Goal: Obtain resource: Obtain resource

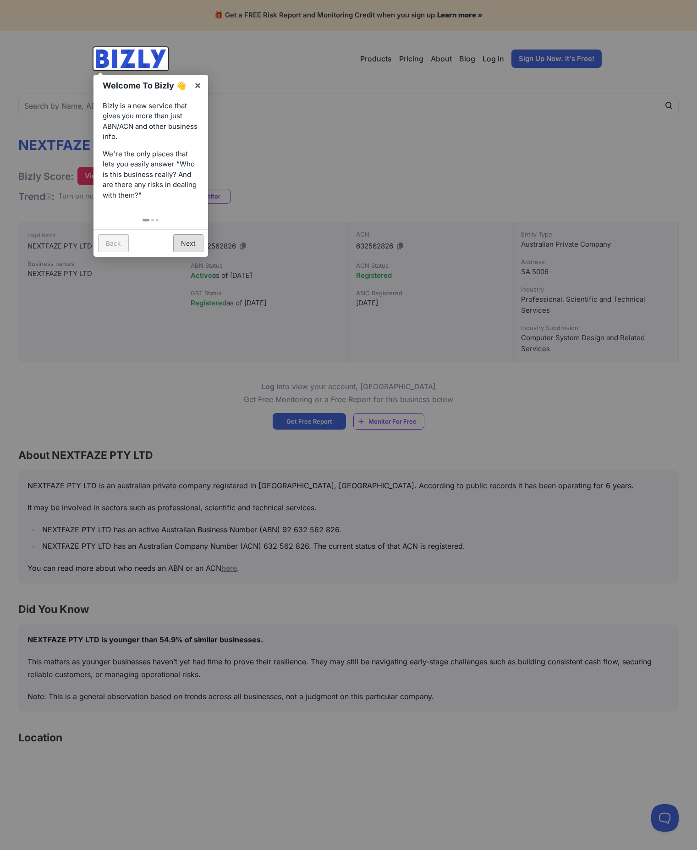
click at [193, 245] on link "Next" at bounding box center [188, 243] width 30 height 18
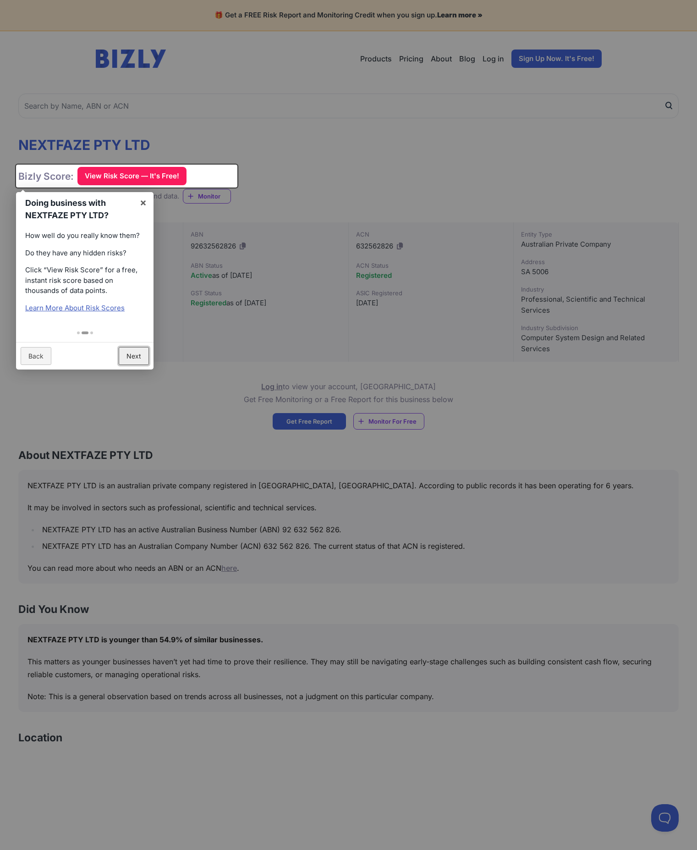
click at [140, 354] on link "Next" at bounding box center [134, 356] width 30 height 18
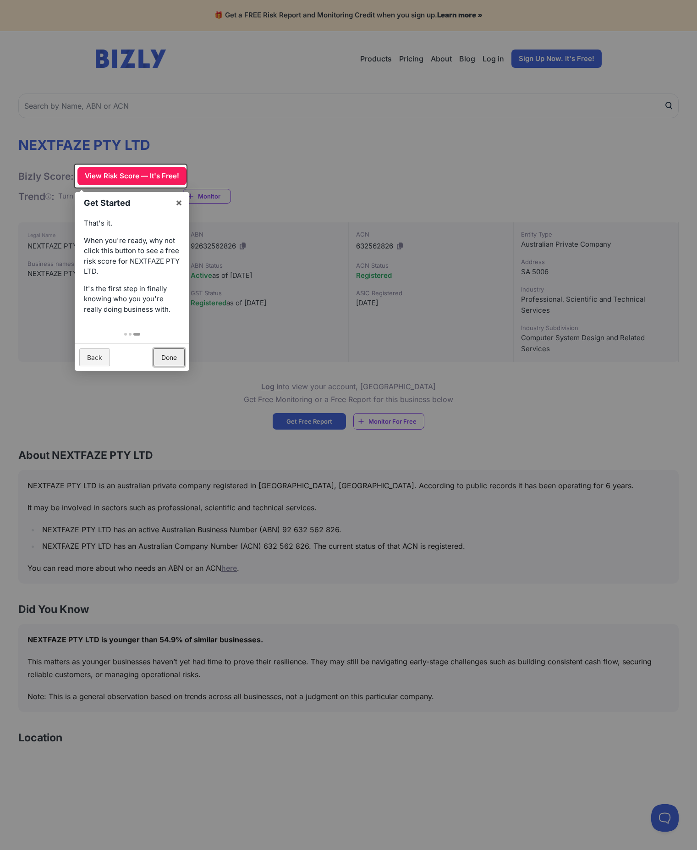
click at [166, 359] on link "Done" at bounding box center [169, 357] width 31 height 18
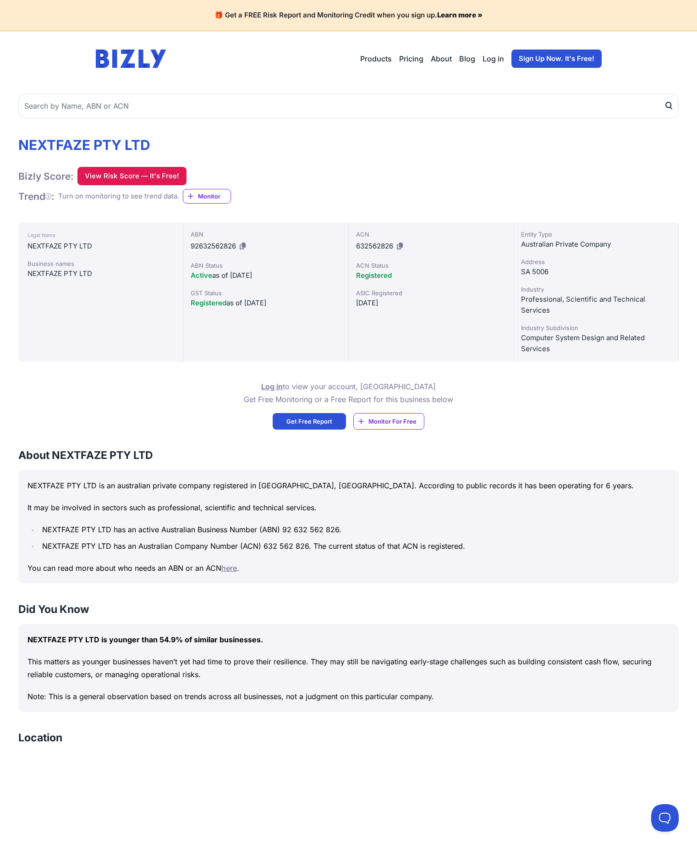
click at [135, 174] on button "View Risk Score — It's Free!" at bounding box center [131, 176] width 109 height 18
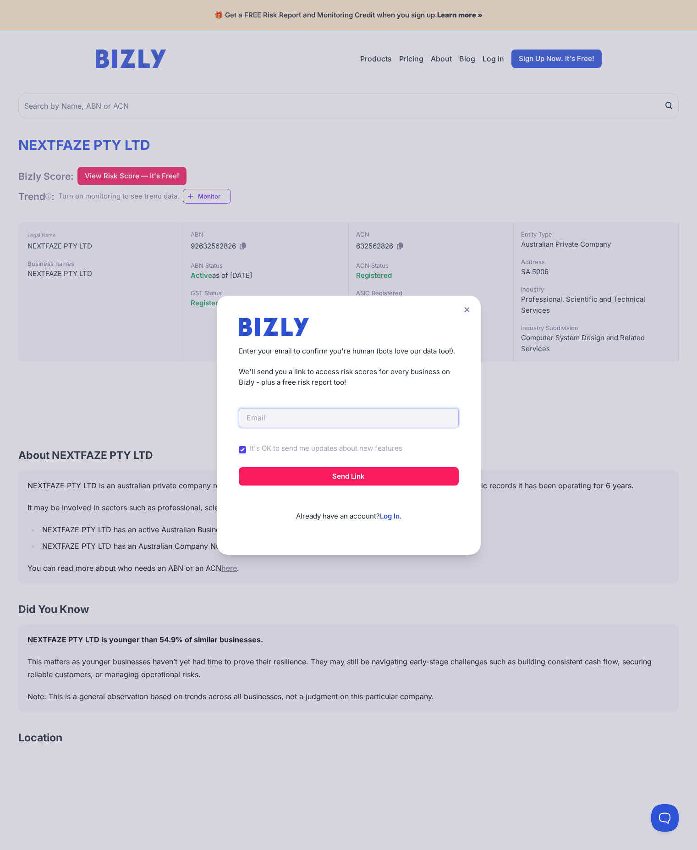
click at [319, 420] on input "email" at bounding box center [349, 417] width 220 height 19
type input "[PERSON_NAME][EMAIL_ADDRESS][PERSON_NAME][DOMAIN_NAME]"
click at [333, 474] on button "Send Link" at bounding box center [349, 476] width 220 height 18
click at [338, 449] on label "It's OK to send me updates about new features" at bounding box center [326, 448] width 153 height 11
click at [0, 0] on input "It's OK to send me updates about new features" at bounding box center [0, 0] width 0 height 0
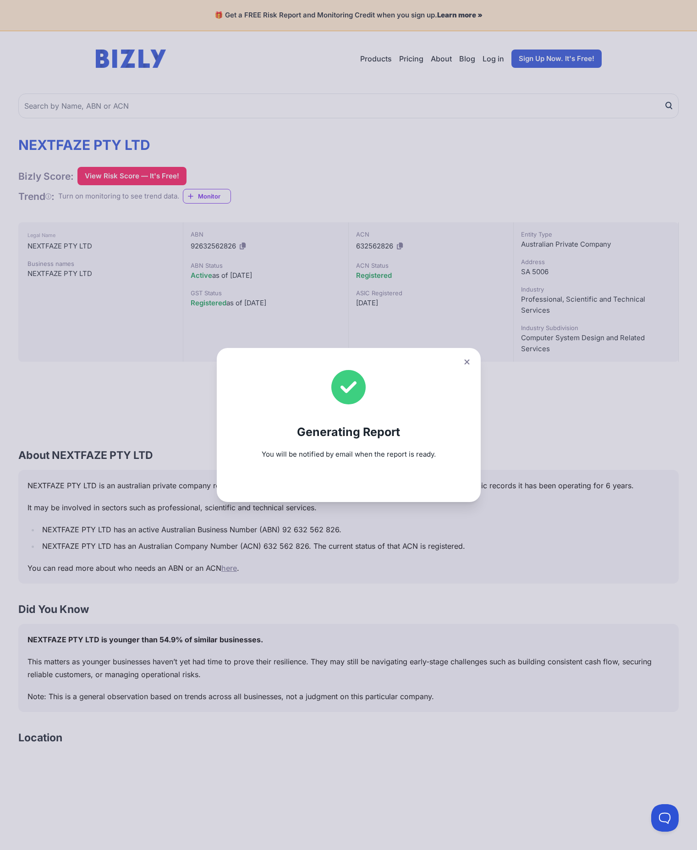
click at [470, 360] on icon at bounding box center [466, 362] width 5 height 6
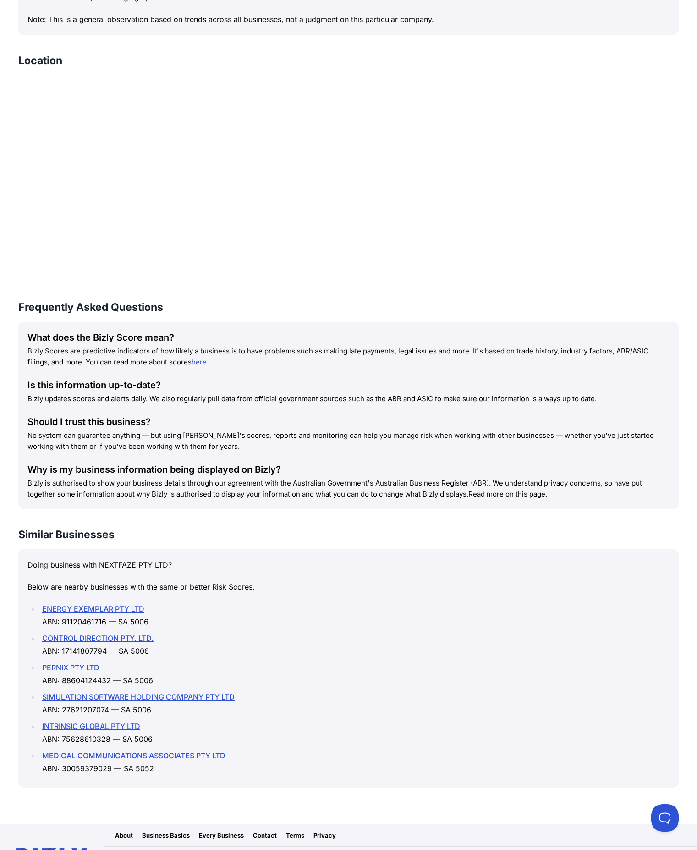
scroll to position [717, 0]
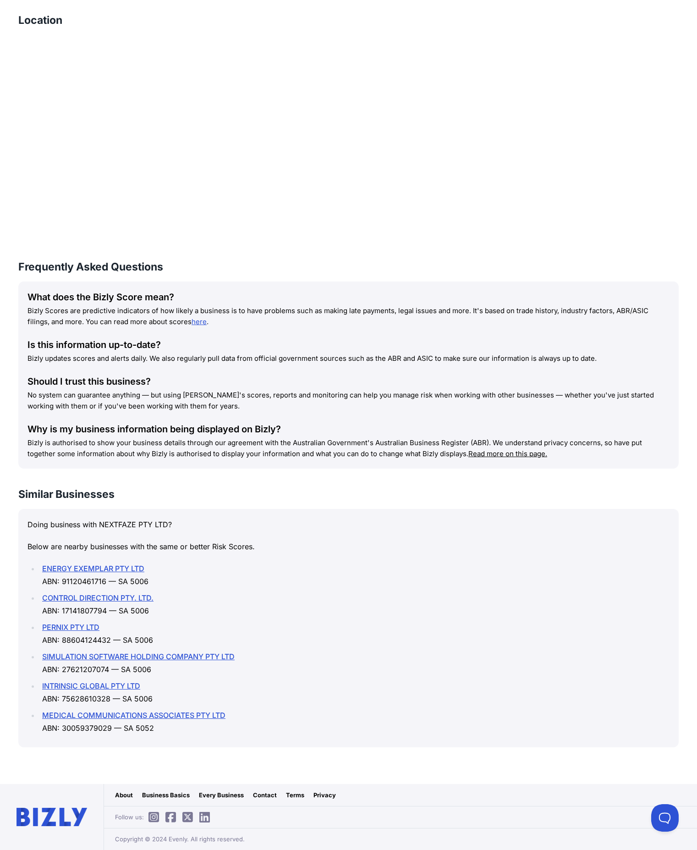
click at [119, 565] on link "ENERGY EXEMPLAR PTY LTD" at bounding box center [93, 568] width 102 height 9
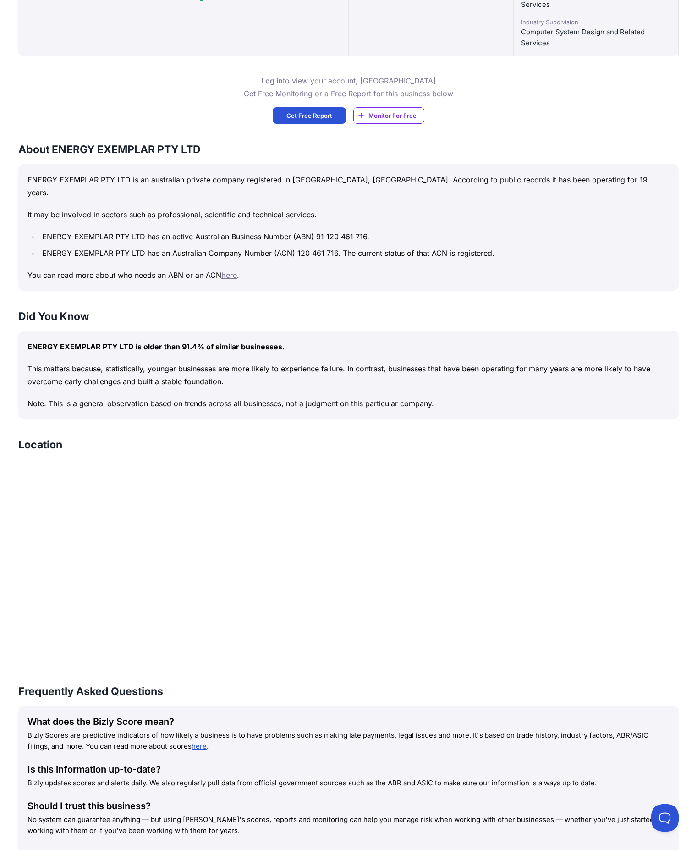
scroll to position [327, 0]
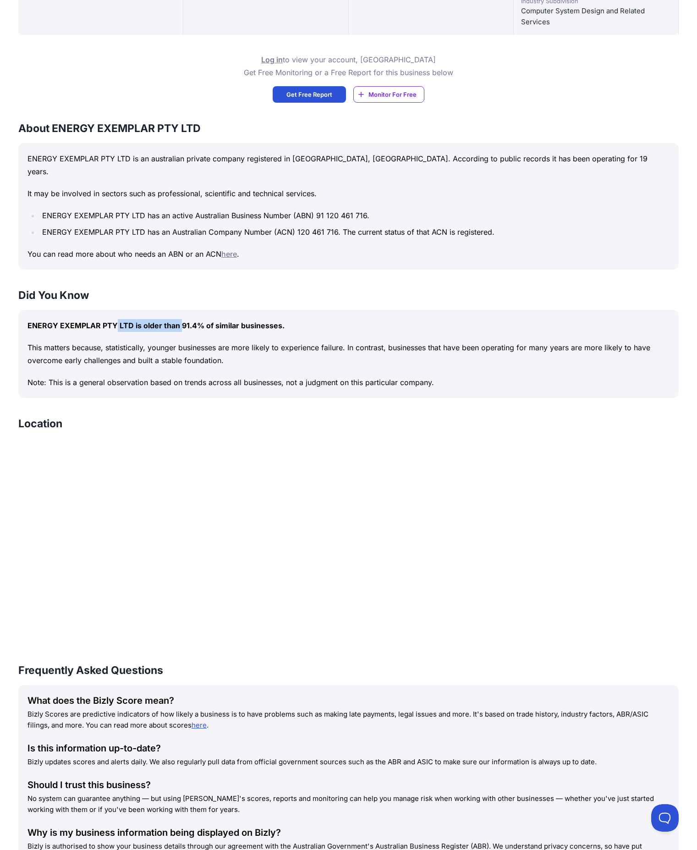
drag, startPoint x: 24, startPoint y: 312, endPoint x: 131, endPoint y: 313, distance: 106.3
click at [131, 313] on div "ENERGY EXEMPLAR PTY LTD is older than 91.4% of similar businesses. This matters…" at bounding box center [348, 354] width 660 height 88
